Goal: Find specific page/section: Find specific page/section

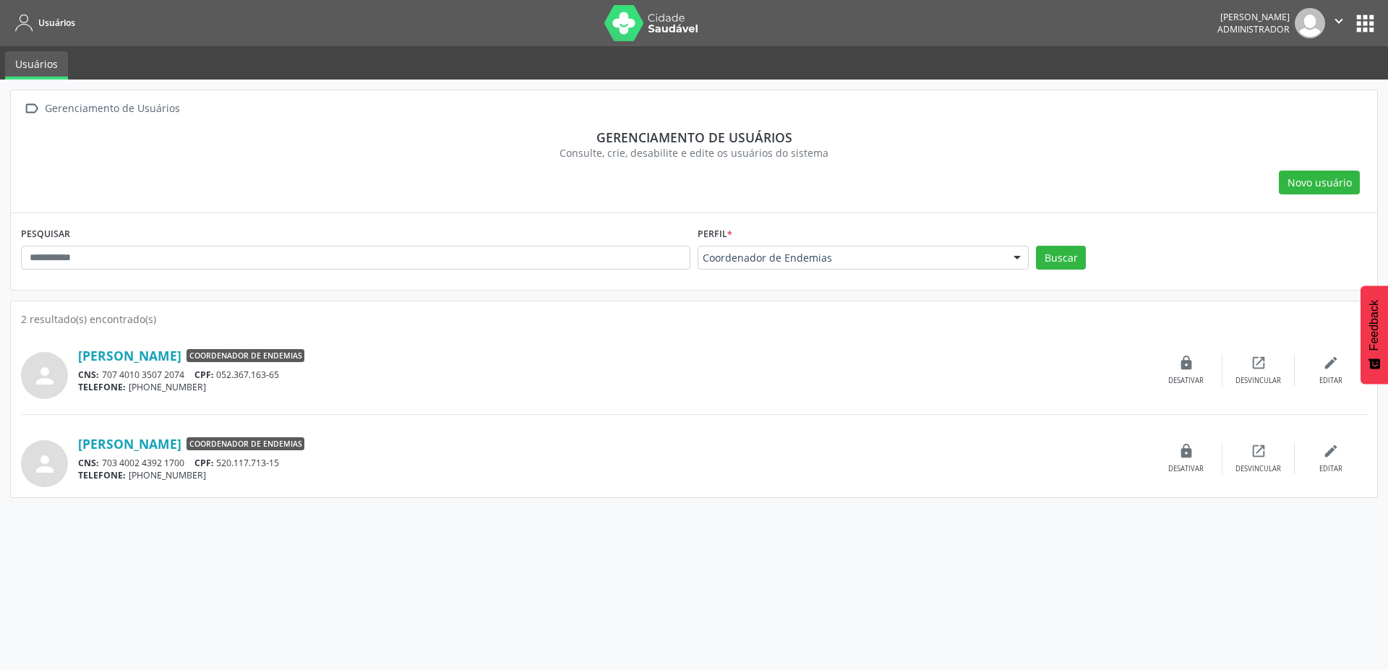
click at [580, 374] on div "CNS: 707 4010 3507 2074 CPF: 052.367.163-65" at bounding box center [614, 375] width 1072 height 12
drag, startPoint x: 218, startPoint y: 478, endPoint x: 73, endPoint y: 360, distance: 186.5
click at [73, 360] on div "person [PERSON_NAME] Coordenador de Endemias CNS: 707 4010 3507 2074 CPF: 052.3…" at bounding box center [694, 407] width 1346 height 160
click at [353, 403] on div "person [PERSON_NAME] Coordenador de Endemias CNS: 707 4010 3507 2074 CPF: 052.3…" at bounding box center [694, 378] width 1346 height 73
click at [384, 400] on div "person [PERSON_NAME] Coordenador de Endemias CNS: 707 4010 3507 2074 CPF: 052.3…" at bounding box center [694, 378] width 1346 height 73
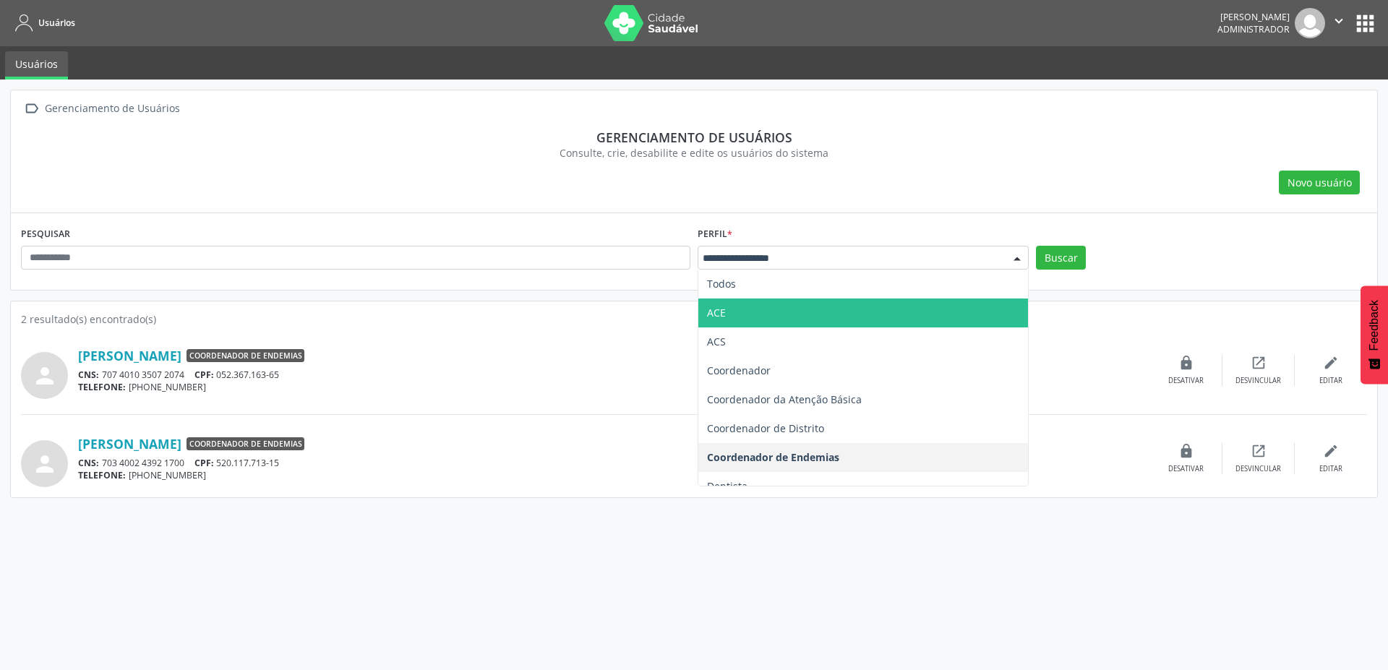
click at [827, 311] on span "ACE" at bounding box center [863, 313] width 330 height 29
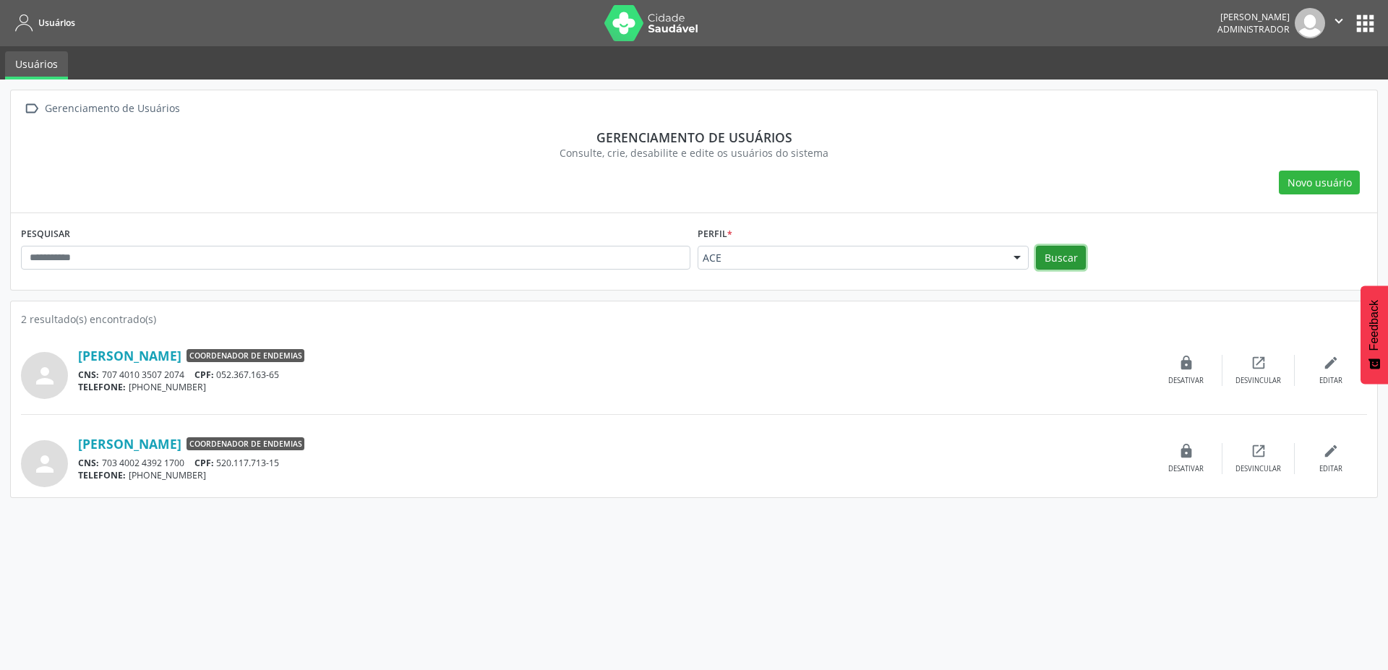
click at [1063, 255] on button "Buscar" at bounding box center [1061, 258] width 50 height 25
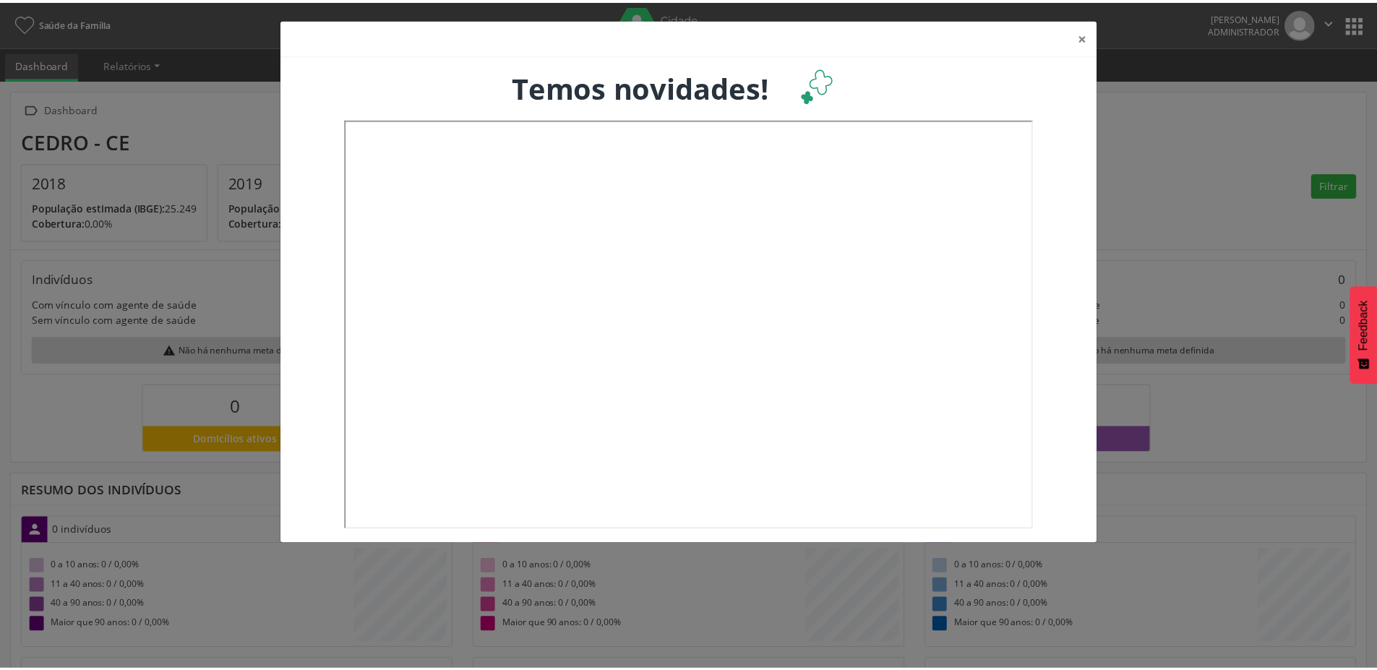
scroll to position [240, 455]
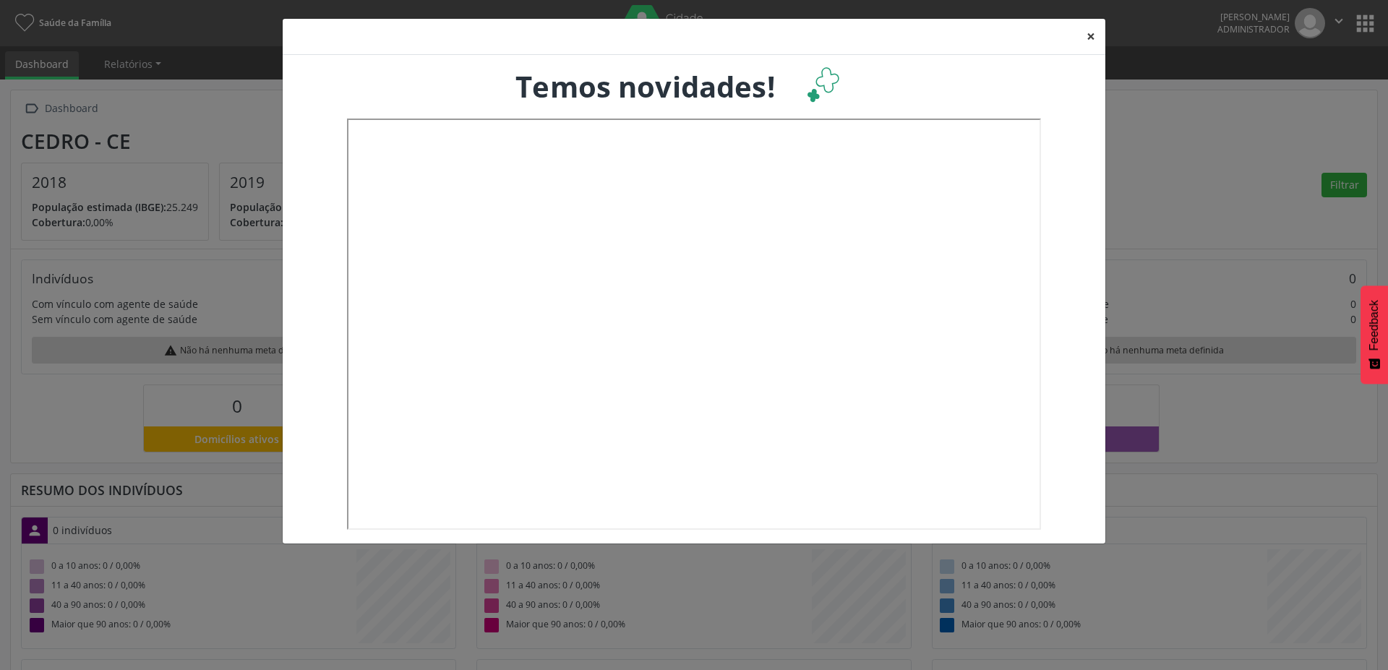
click at [1091, 36] on button "×" at bounding box center [1090, 36] width 29 height 35
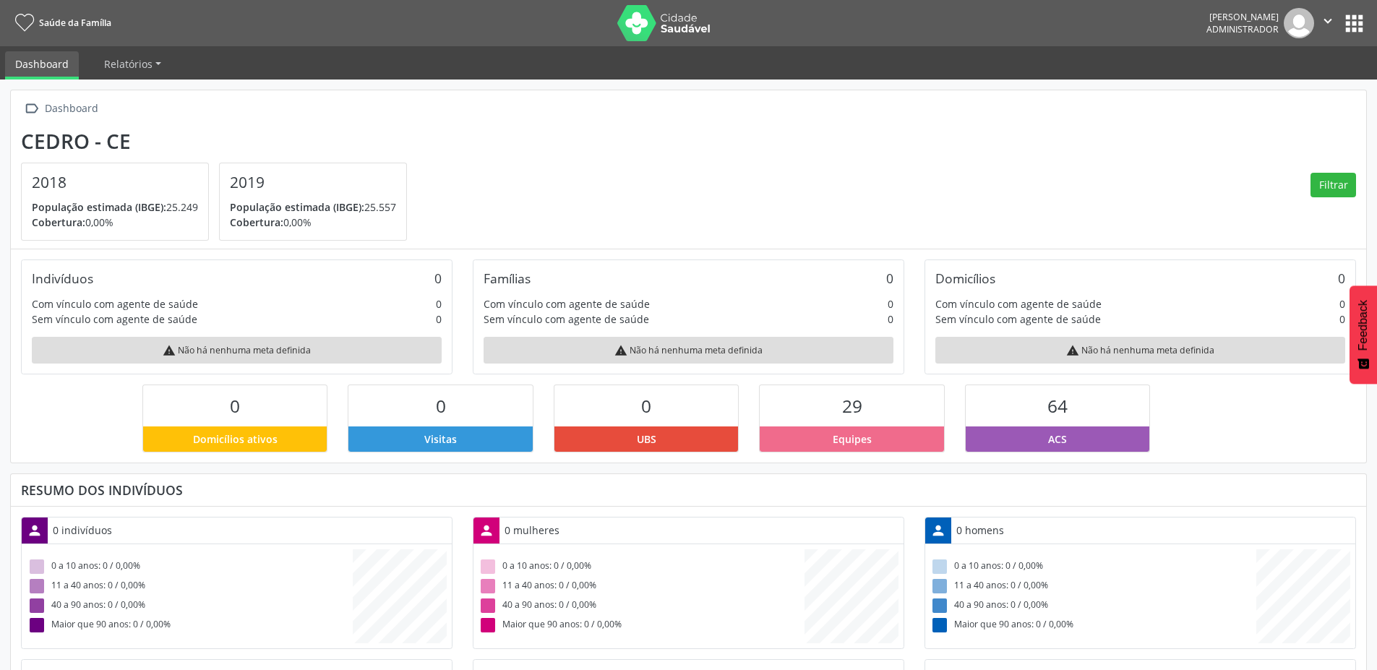
scroll to position [722613, 722401]
click at [1347, 29] on button "apps" at bounding box center [1354, 23] width 25 height 25
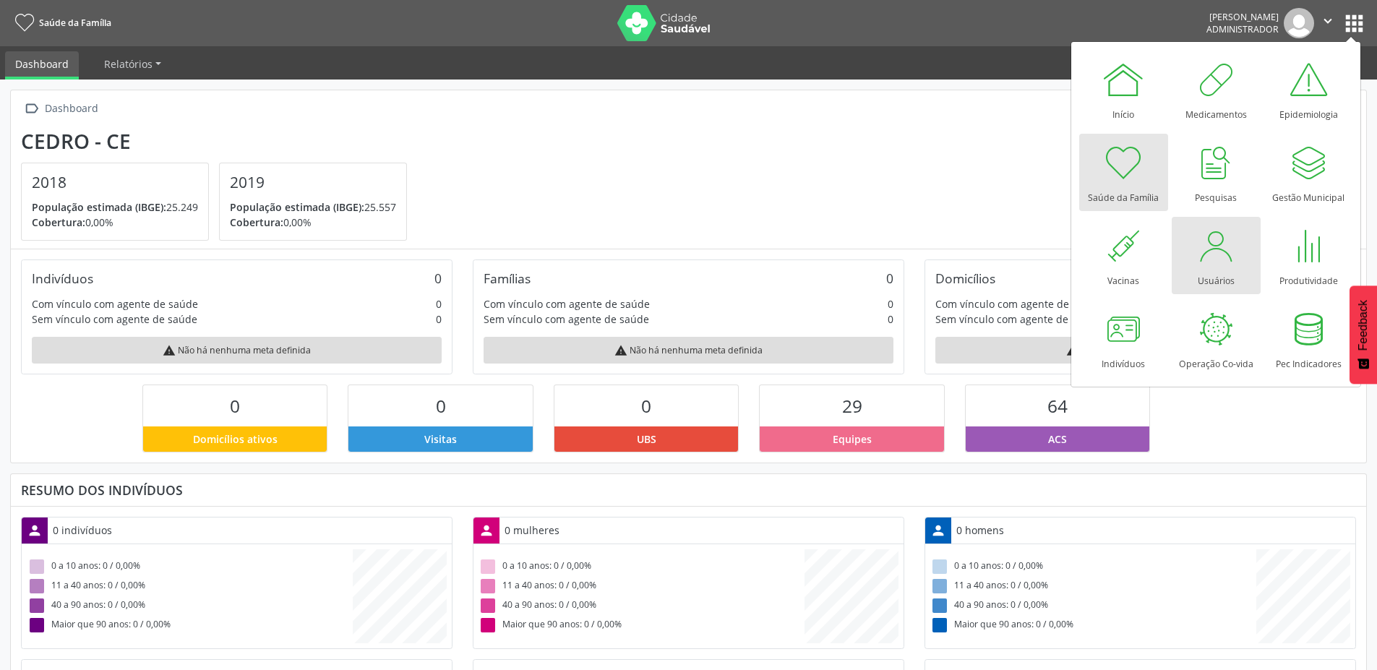
click at [1207, 273] on div "Usuários" at bounding box center [1216, 277] width 37 height 20
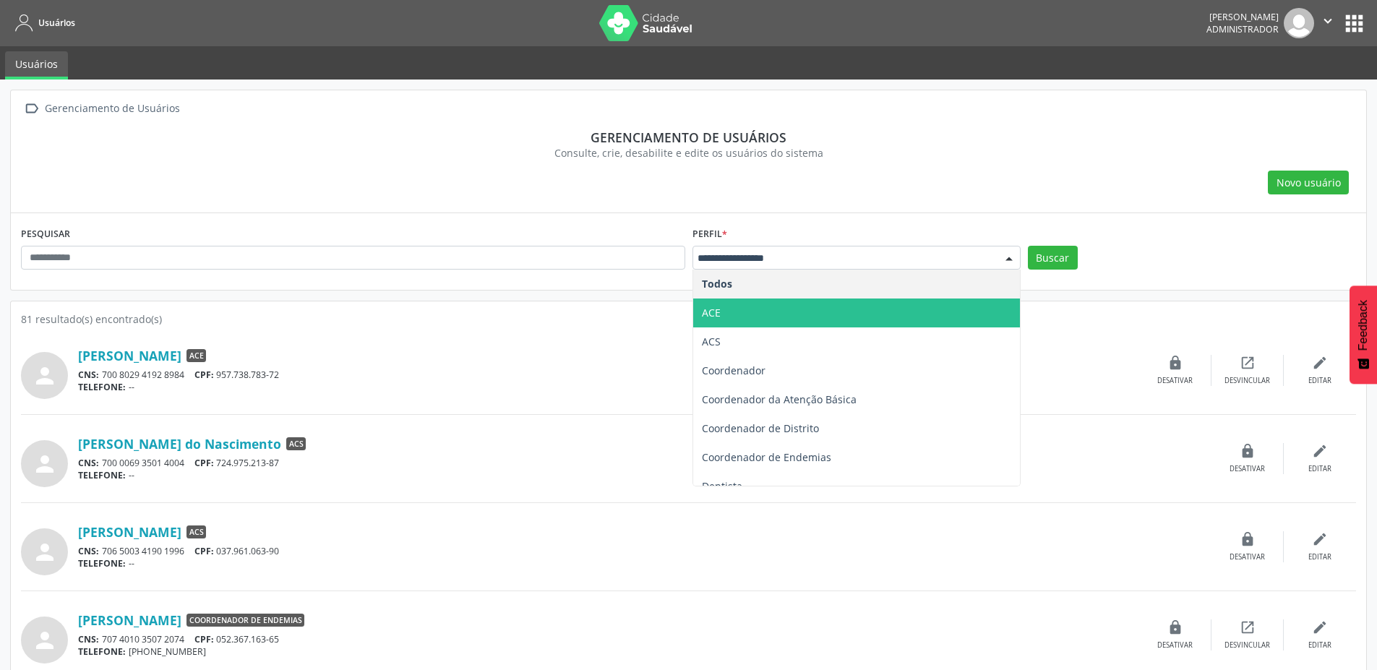
click at [779, 308] on span "ACE" at bounding box center [856, 313] width 327 height 29
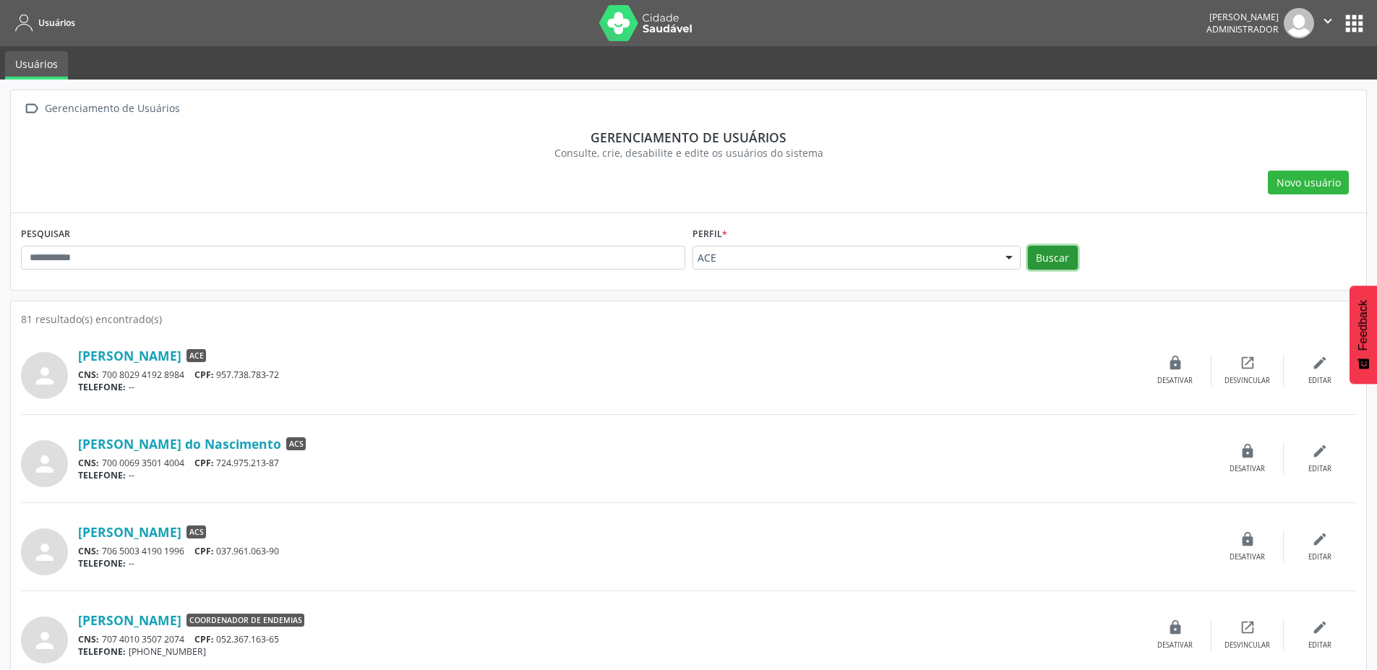
click at [1072, 263] on button "Buscar" at bounding box center [1053, 258] width 50 height 25
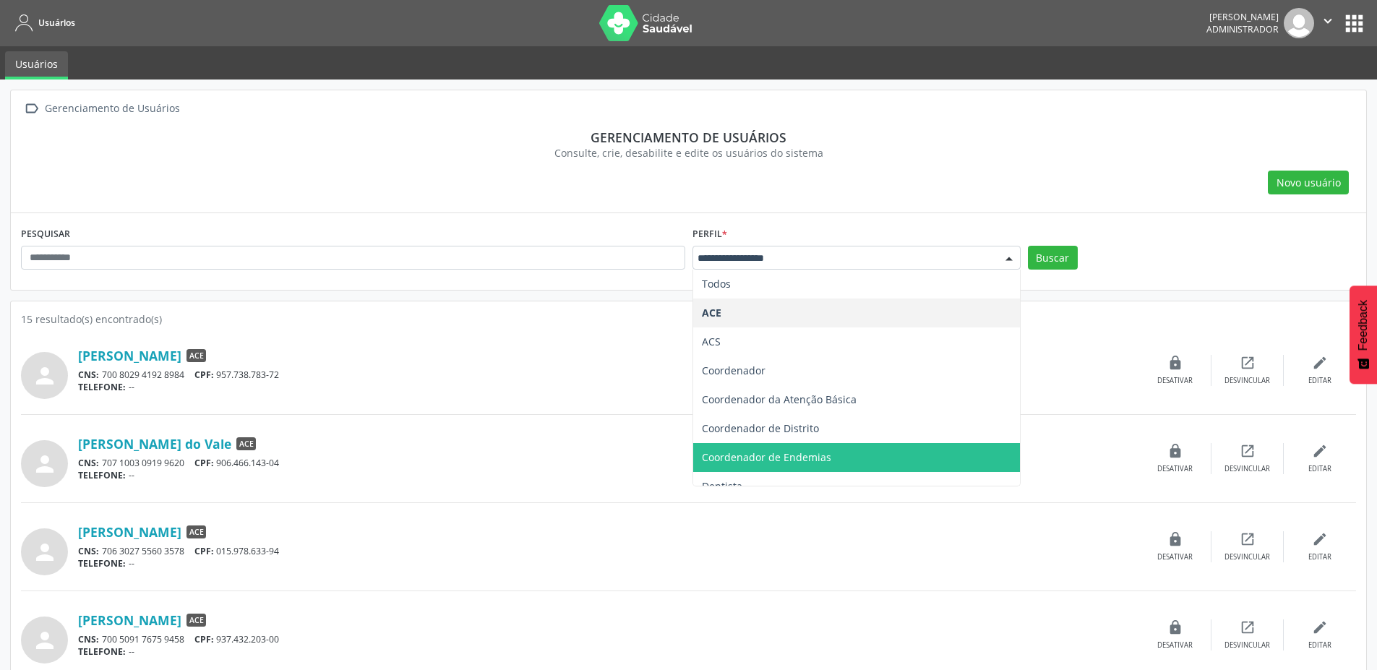
click at [840, 457] on span "Coordenador de Endemias" at bounding box center [856, 457] width 327 height 29
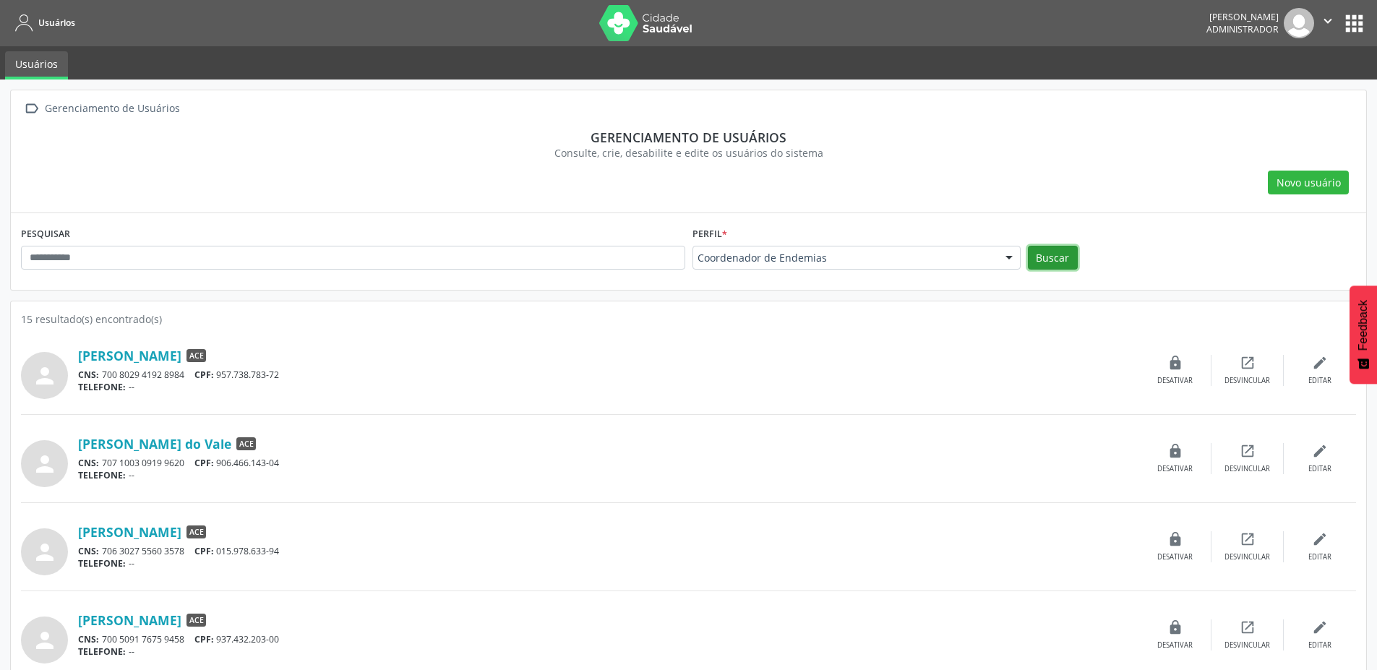
click at [1049, 260] on button "Buscar" at bounding box center [1053, 258] width 50 height 25
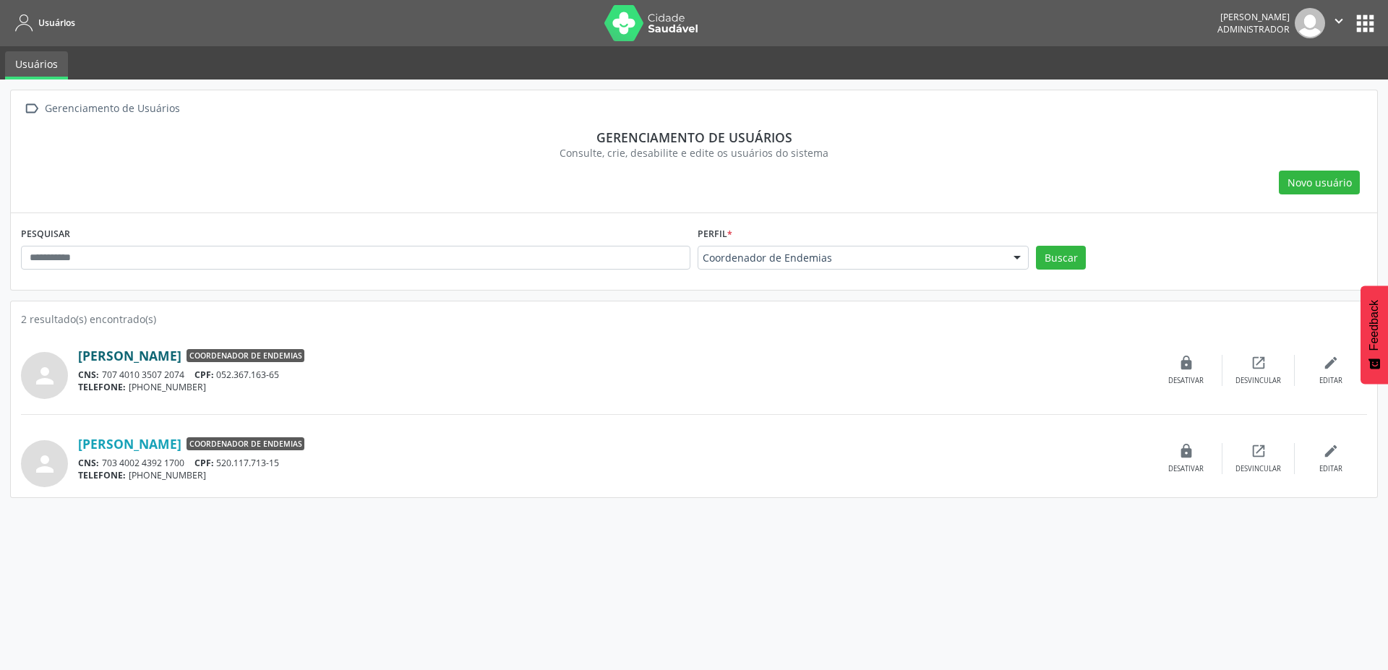
drag, startPoint x: 246, startPoint y: 354, endPoint x: 79, endPoint y: 358, distance: 167.0
click at [79, 358] on div "Ana Krisna Porfiro da Silva Coordenador de Endemias" at bounding box center [614, 356] width 1072 height 16
copy link "Ana Krisna Porfiro da Silva"
drag, startPoint x: 270, startPoint y: 445, endPoint x: 77, endPoint y: 446, distance: 192.3
click at [78, 446] on div "Francisco Jonas Oliveira Souza Coordenador de Endemias" at bounding box center [614, 444] width 1072 height 16
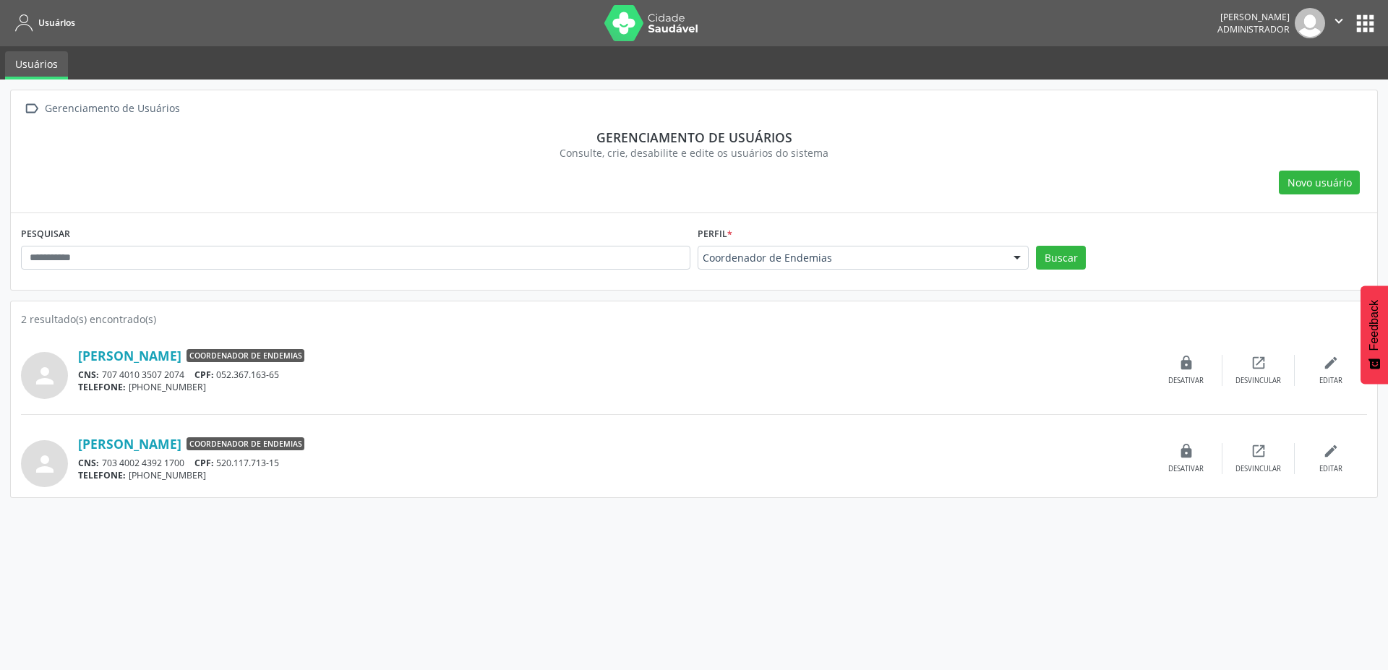
copy link "Francisco Jonas Oliveira Souza"
